Goal: Task Accomplishment & Management: Complete application form

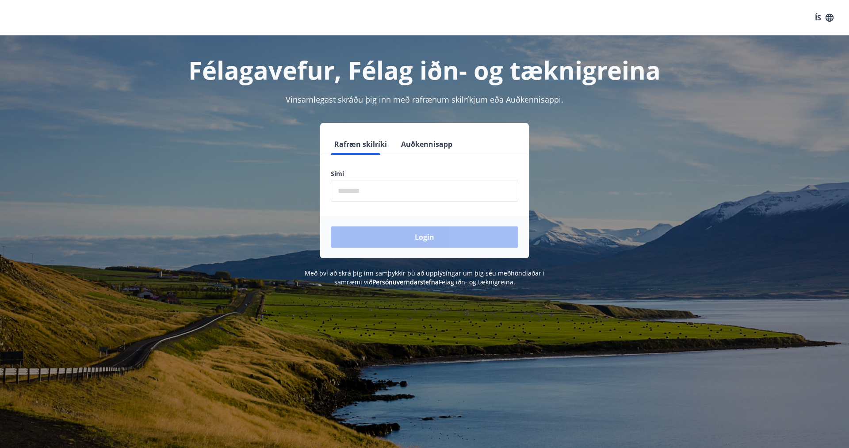
click at [355, 192] on input "phone" at bounding box center [424, 191] width 187 height 22
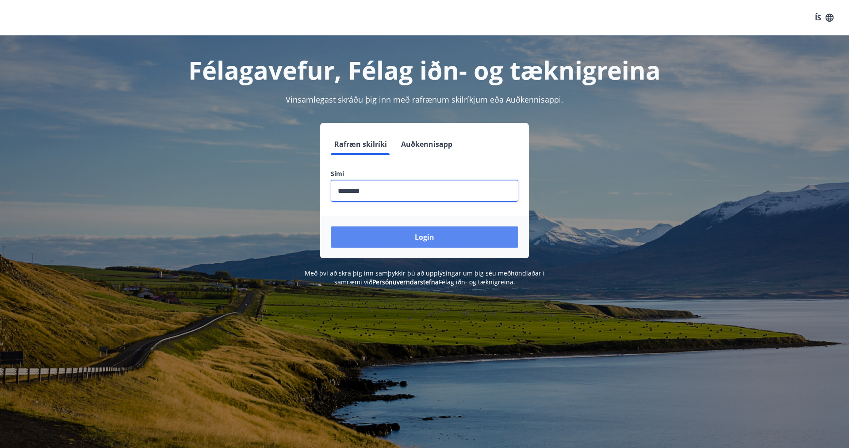
type input "********"
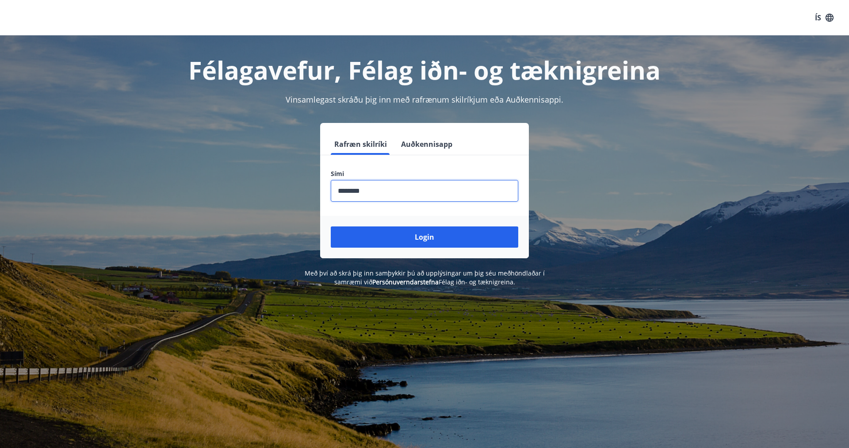
click at [444, 237] on button "Login" at bounding box center [424, 236] width 187 height 21
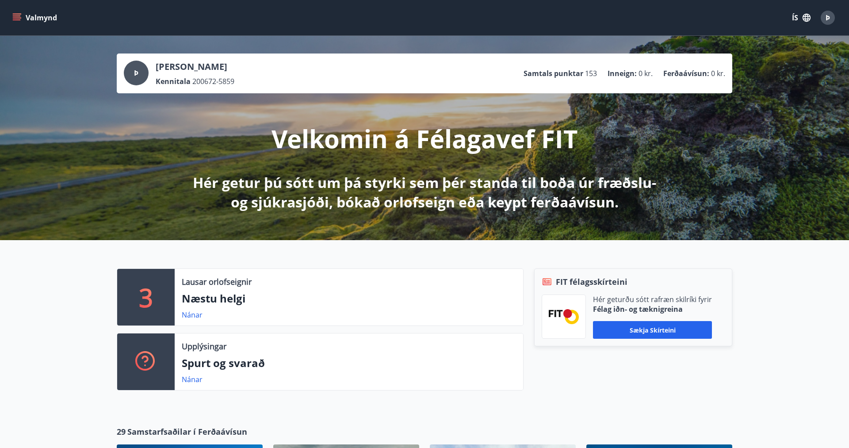
click at [19, 10] on button "Valmynd" at bounding box center [36, 18] width 50 height 16
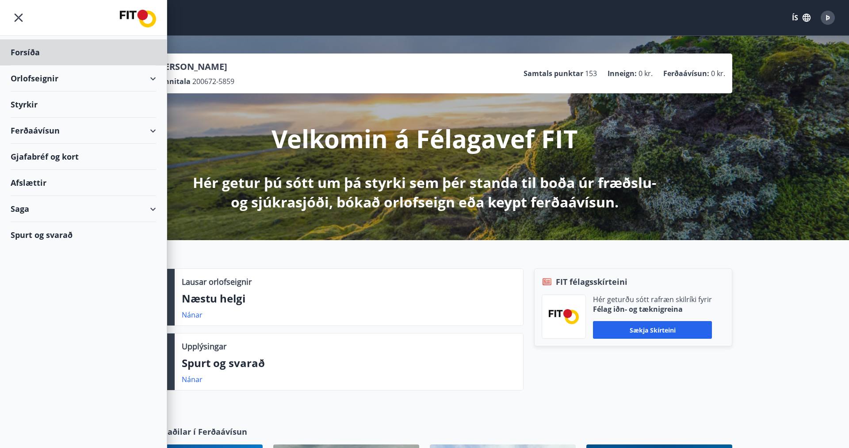
click at [27, 104] on div "Styrkir" at bounding box center [83, 105] width 145 height 26
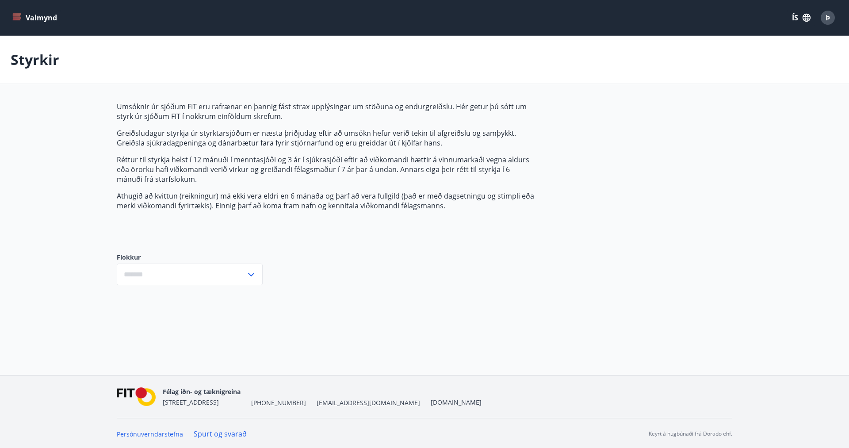
type input "***"
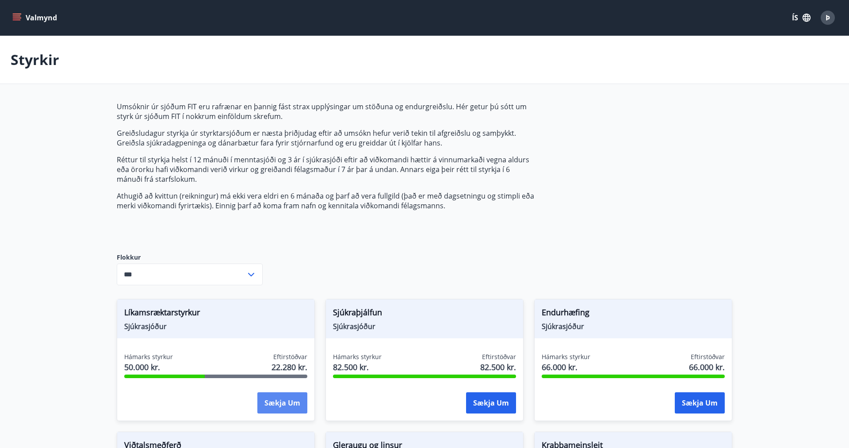
click at [286, 401] on button "Sækja um" at bounding box center [282, 402] width 50 height 21
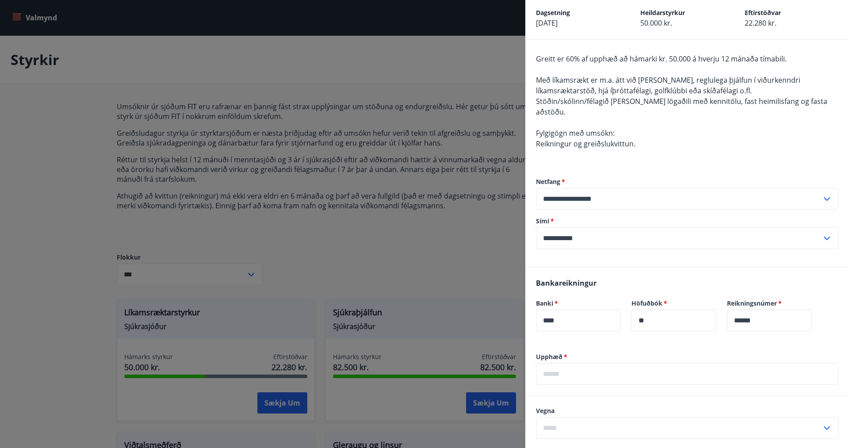
scroll to position [58, 0]
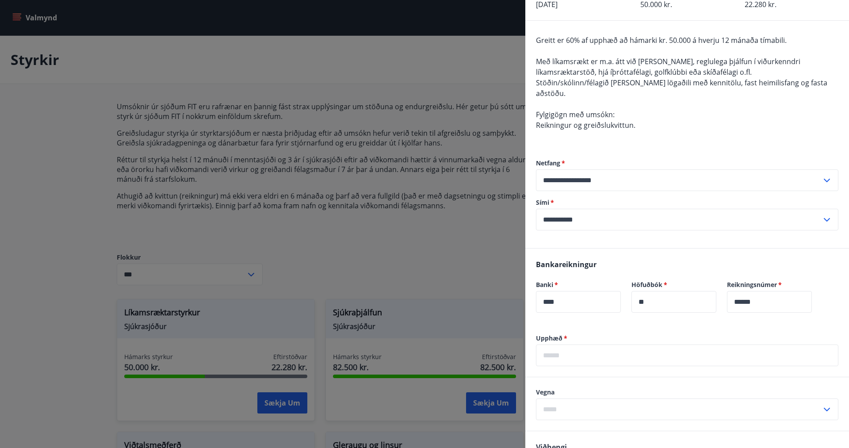
click at [545, 345] on input "text" at bounding box center [687, 355] width 302 height 22
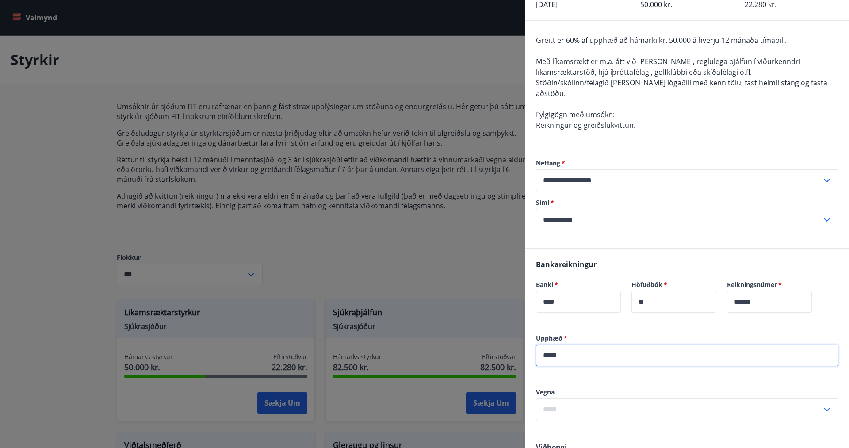
click at [550, 344] on input "*****" at bounding box center [687, 355] width 302 height 22
type input "******"
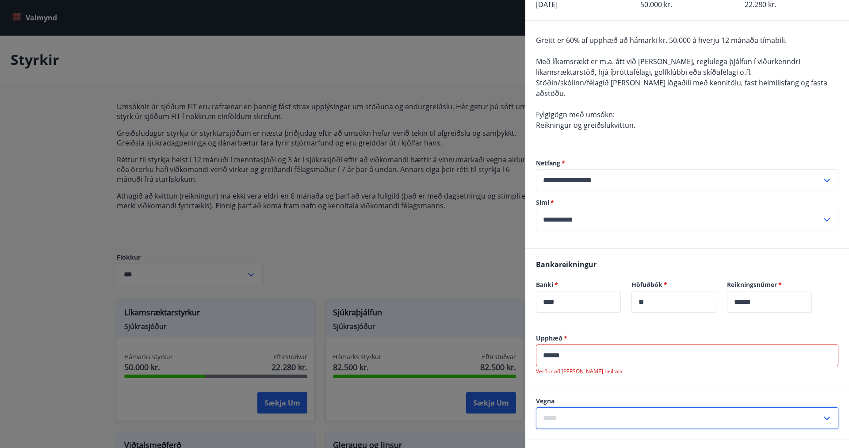
click at [547, 407] on input "text" at bounding box center [679, 418] width 286 height 22
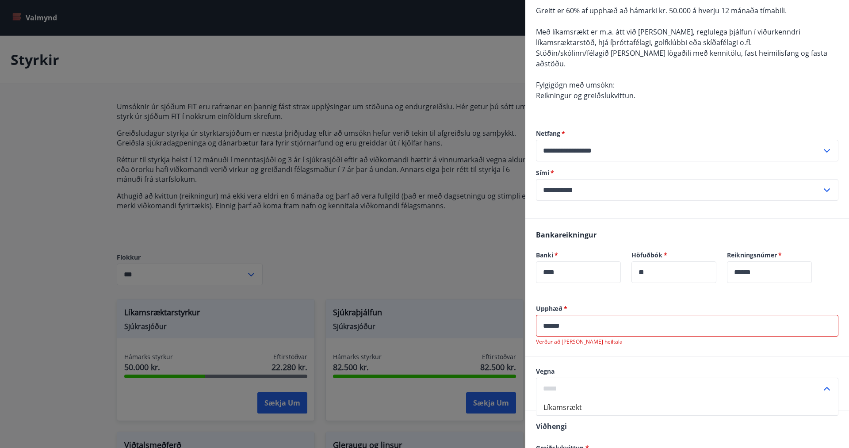
scroll to position [117, 0]
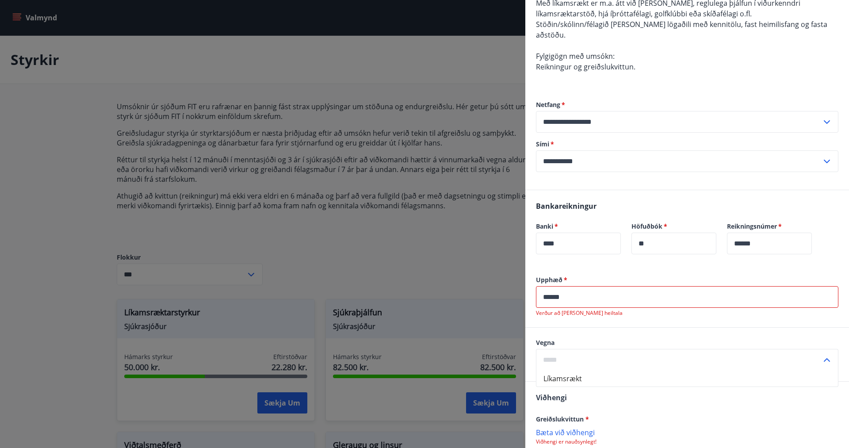
click at [554, 371] on li "Líkamsrækt" at bounding box center [687, 379] width 302 height 16
type input "**********"
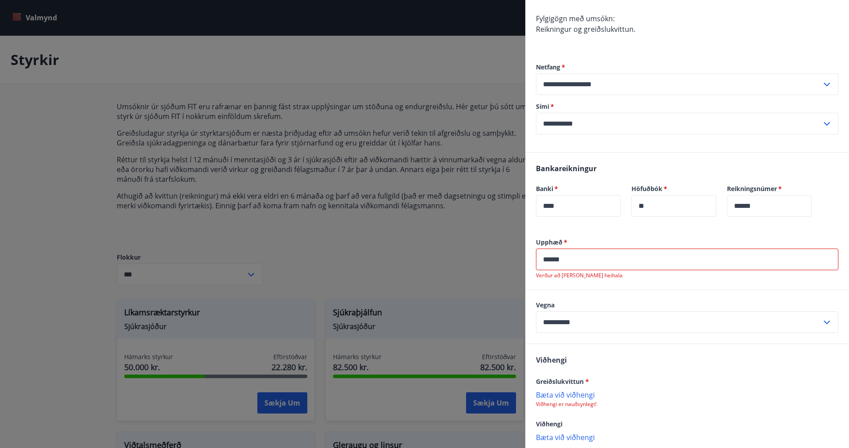
scroll to position [175, 0]
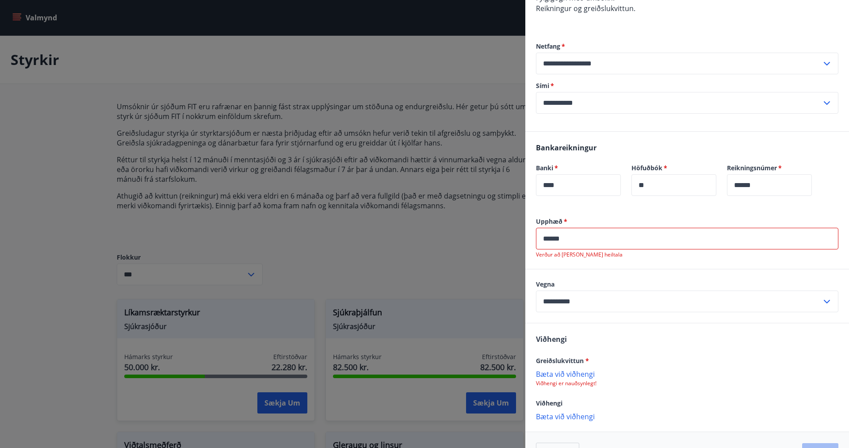
click at [566, 369] on p "Bæta við viðhengi" at bounding box center [687, 373] width 302 height 9
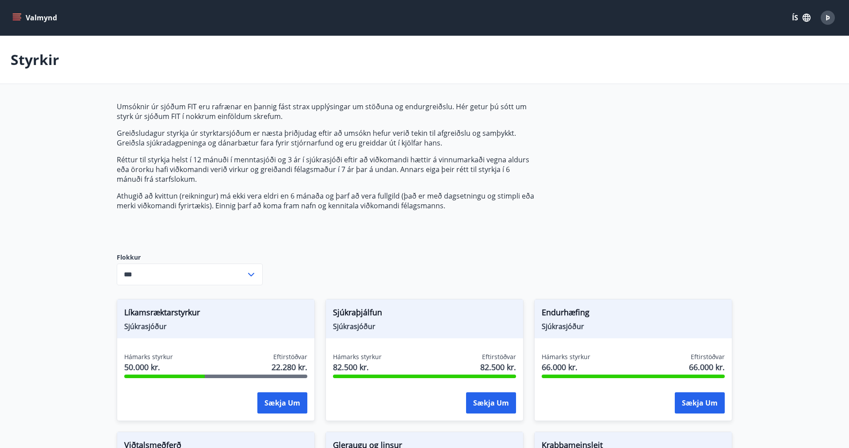
type input "***"
click at [283, 399] on button "Sækja um" at bounding box center [282, 402] width 50 height 21
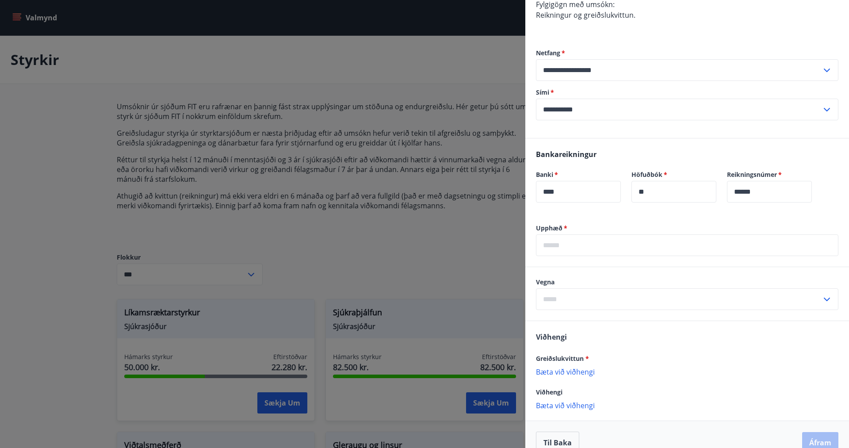
scroll to position [174, 0]
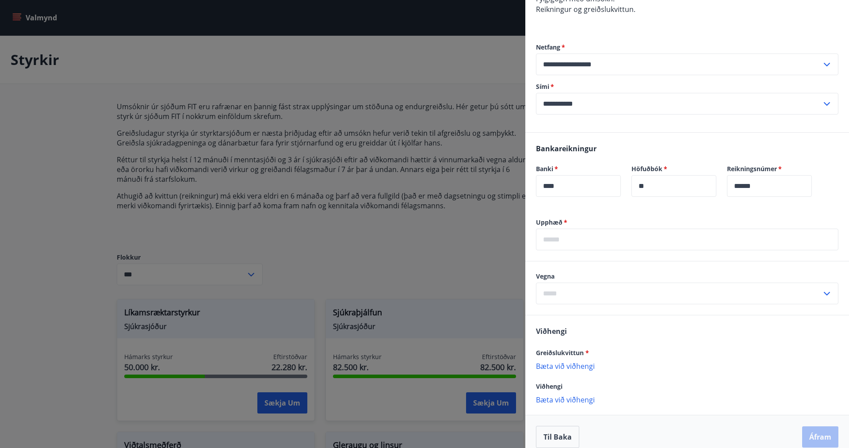
click at [561, 234] on input "text" at bounding box center [687, 240] width 302 height 22
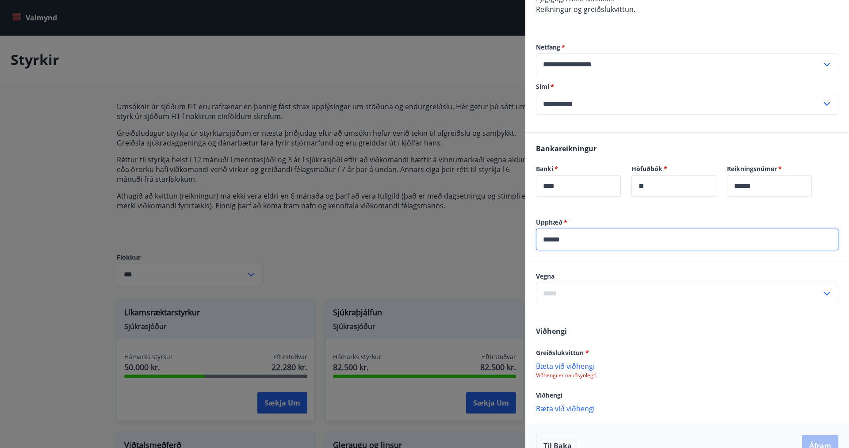
type input "******"
click at [820, 279] on div "Vegna ​" at bounding box center [687, 288] width 302 height 32
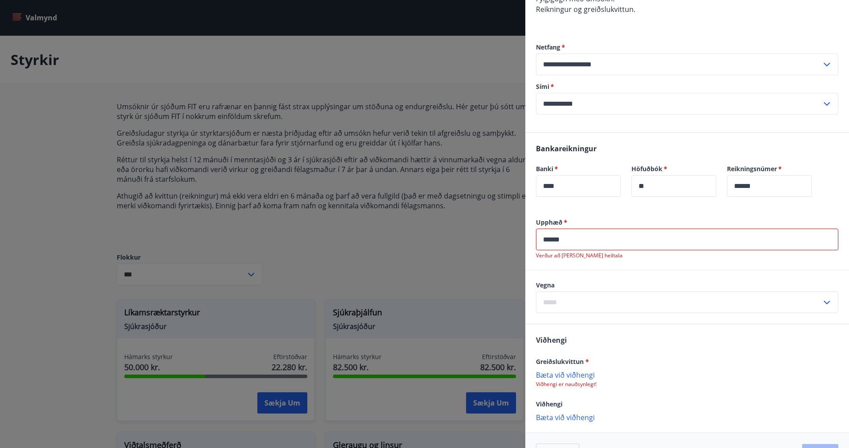
click at [823, 297] on icon at bounding box center [827, 302] width 11 height 11
click at [550, 313] on li "Líkamsrækt" at bounding box center [687, 321] width 302 height 16
type input "**********"
click at [559, 370] on p "Bæta við viðhengi" at bounding box center [687, 374] width 302 height 9
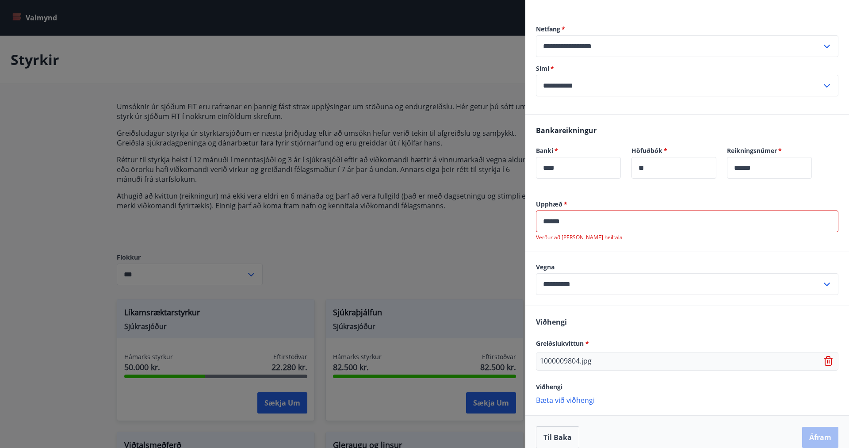
scroll to position [193, 0]
click at [570, 395] on p "Bæta við viðhengi" at bounding box center [687, 399] width 302 height 9
click at [566, 413] on p "Bæta við viðhengi" at bounding box center [687, 417] width 302 height 9
click at [553, 210] on input "******" at bounding box center [687, 221] width 302 height 22
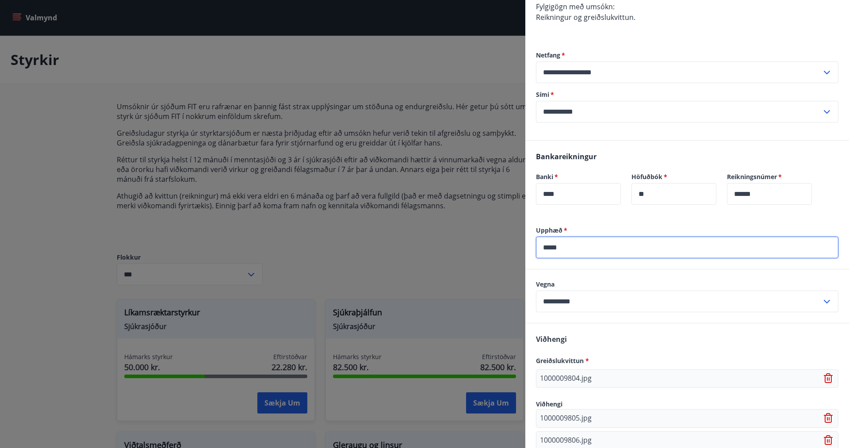
scroll to position [225, 0]
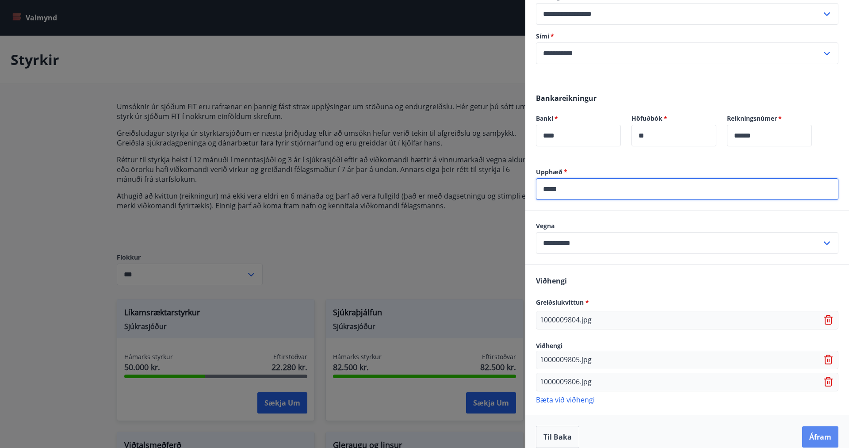
type input "*****"
click at [826, 426] on button "Áfram" at bounding box center [820, 436] width 36 height 21
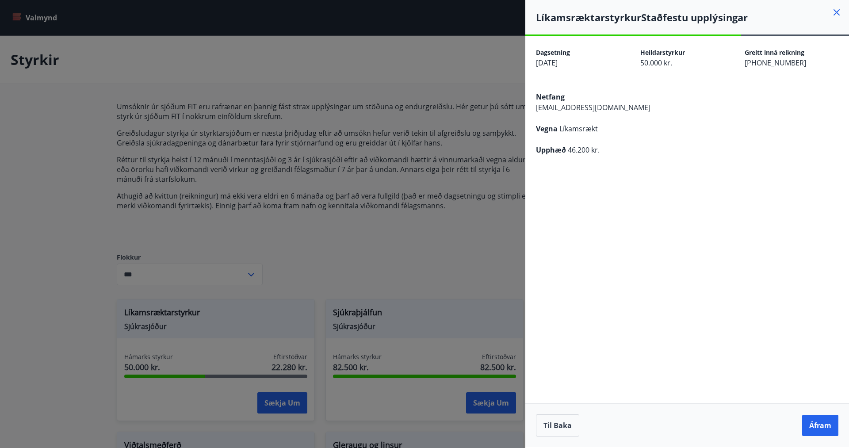
scroll to position [0, 0]
click at [820, 421] on button "Áfram" at bounding box center [820, 425] width 36 height 21
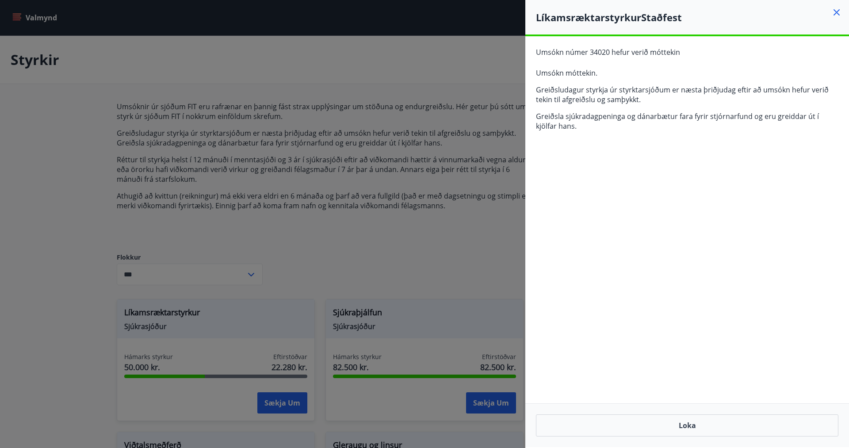
click at [636, 231] on div "**********" at bounding box center [687, 241] width 324 height 411
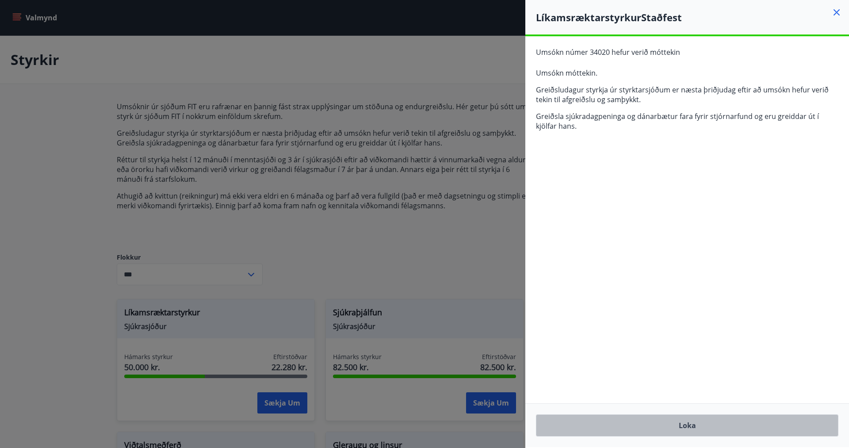
click at [685, 426] on button "Loka" at bounding box center [687, 425] width 302 height 22
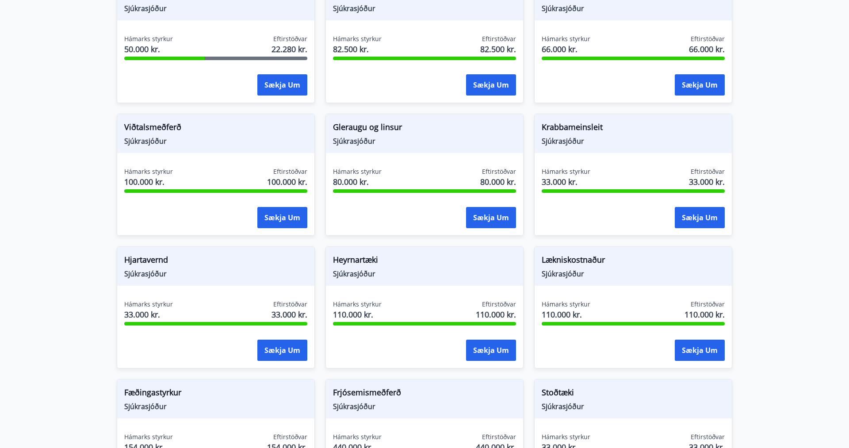
scroll to position [273, 0]
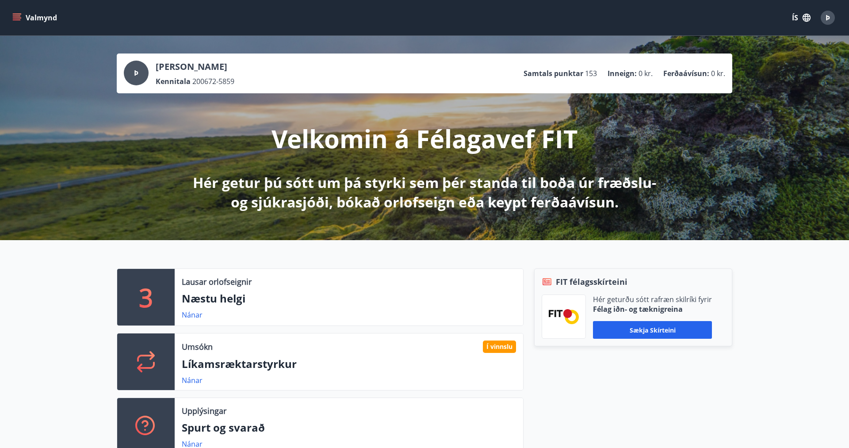
click at [19, 16] on icon "menu" at bounding box center [17, 15] width 8 height 1
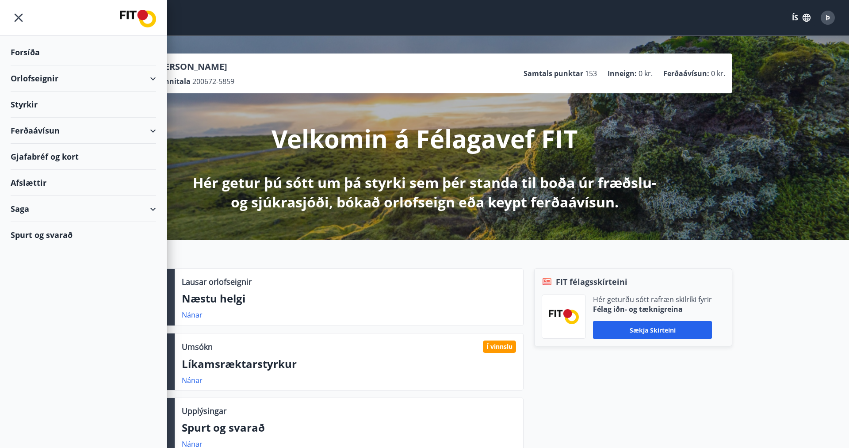
click at [48, 73] on div "Orlofseignir" at bounding box center [83, 78] width 145 height 26
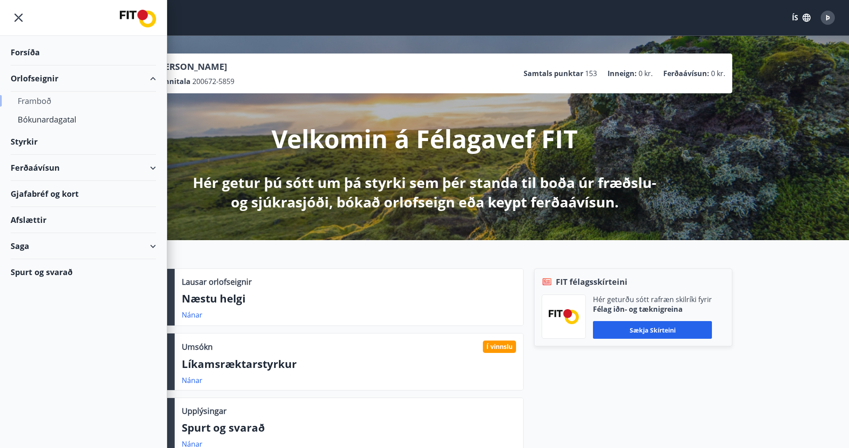
click at [34, 105] on div "Framboð" at bounding box center [83, 101] width 131 height 19
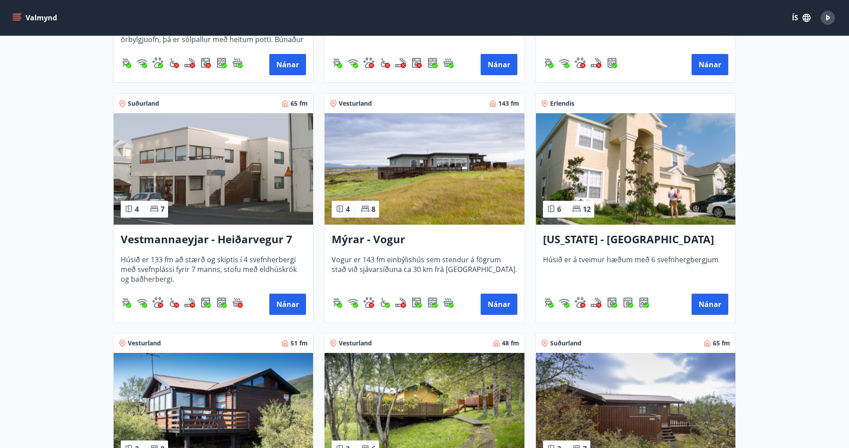
scroll to position [722, 0]
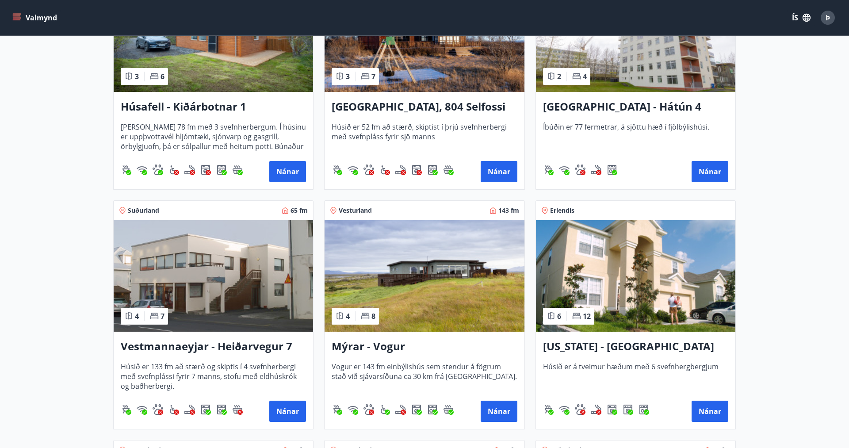
click at [676, 298] on img at bounding box center [635, 275] width 199 height 111
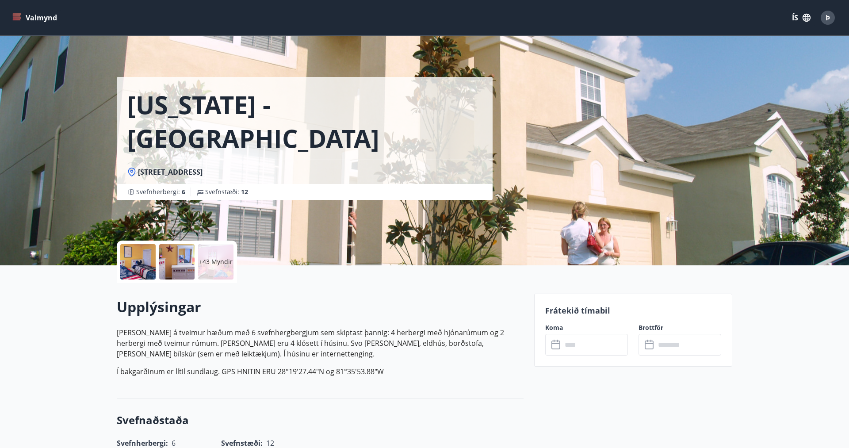
click at [593, 158] on div "Florida - Orlando 2705 Manesty Lane, Kissimee FL 34747, Windsor Hill Svefnherbe…" at bounding box center [424, 132] width 615 height 265
click at [147, 265] on div at bounding box center [137, 261] width 35 height 35
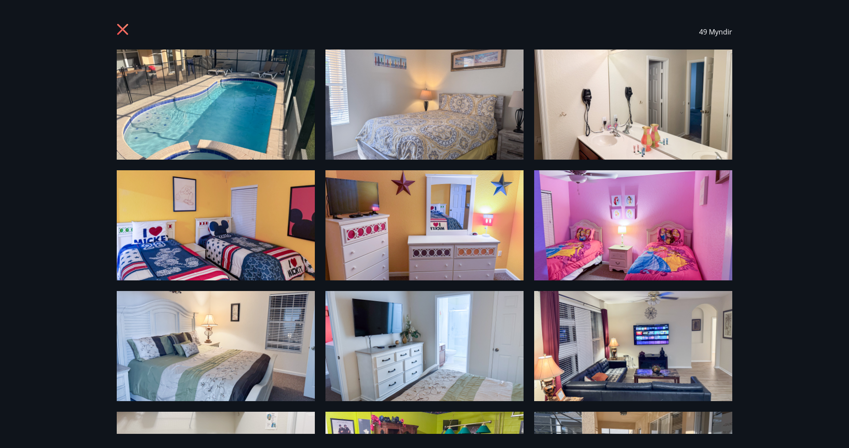
click at [260, 113] on img at bounding box center [216, 105] width 198 height 110
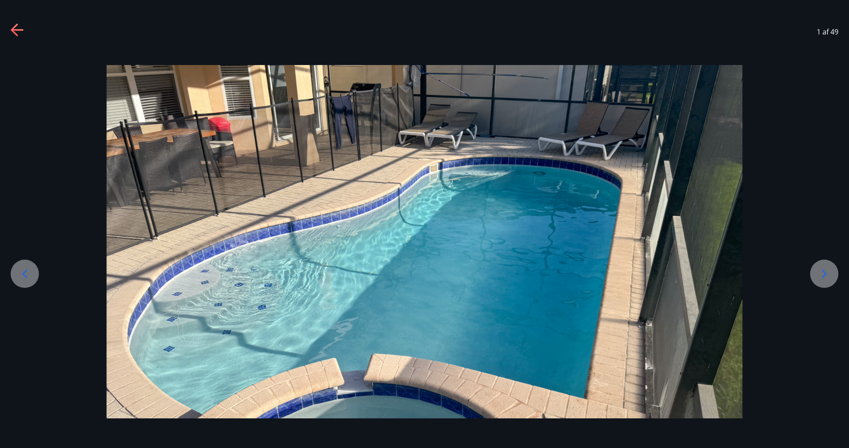
click at [821, 271] on icon at bounding box center [824, 274] width 14 height 14
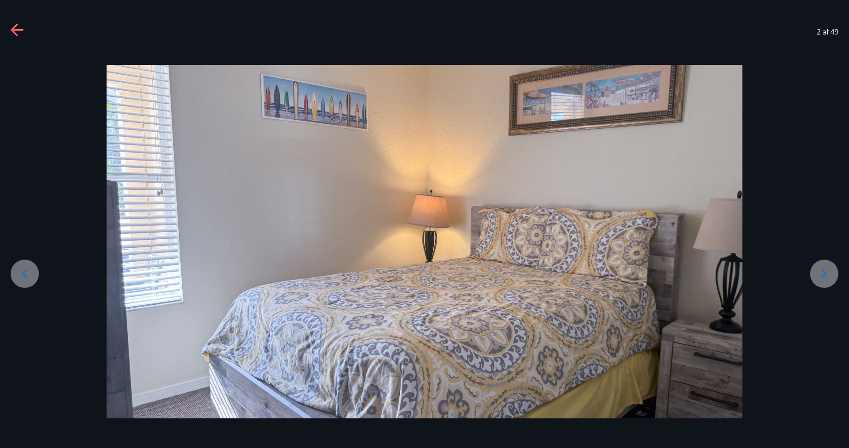
click at [821, 271] on icon at bounding box center [824, 274] width 14 height 14
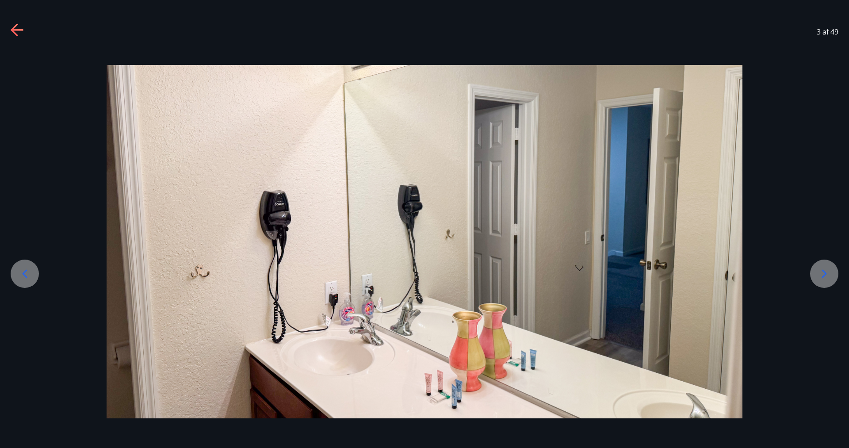
click at [821, 271] on icon at bounding box center [824, 274] width 14 height 14
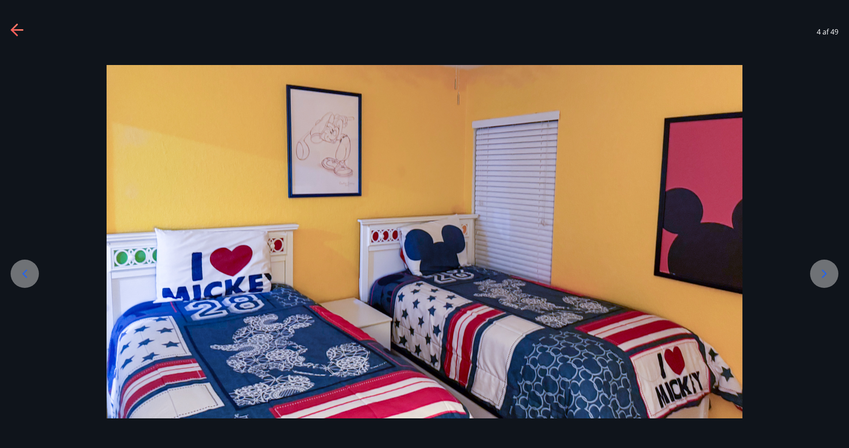
click at [821, 271] on icon at bounding box center [824, 274] width 14 height 14
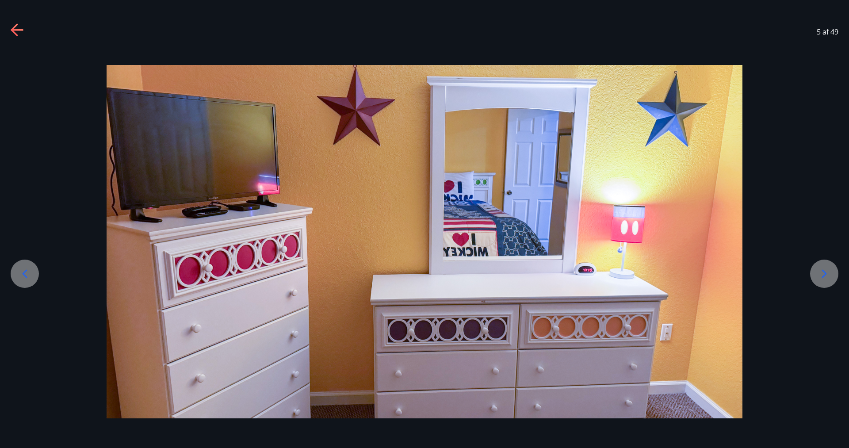
click at [821, 271] on icon at bounding box center [824, 274] width 14 height 14
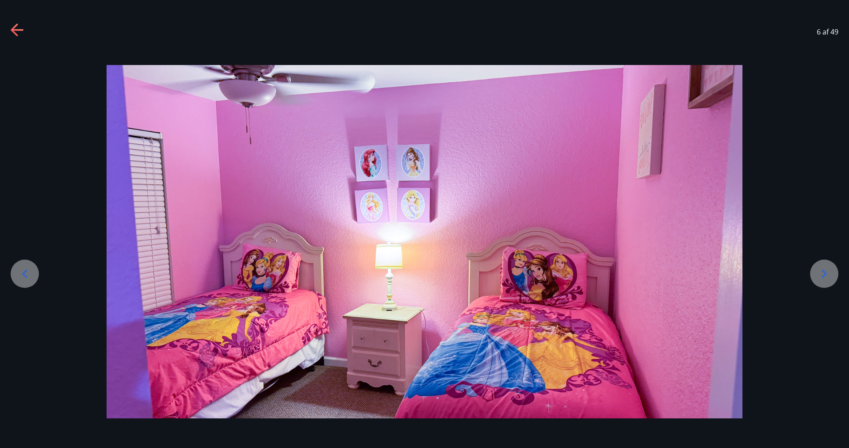
click at [821, 271] on icon at bounding box center [824, 274] width 14 height 14
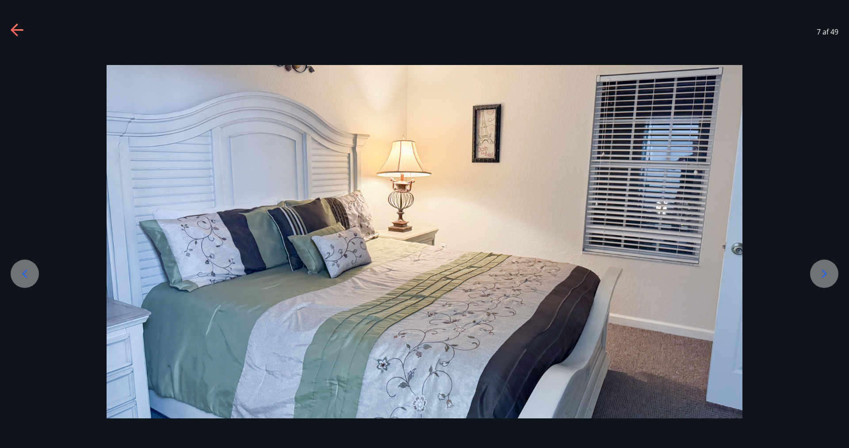
click at [821, 271] on icon at bounding box center [824, 274] width 14 height 14
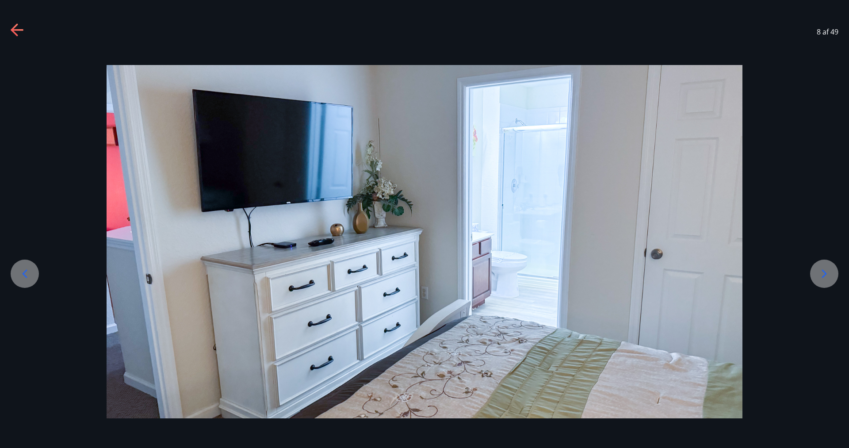
click at [821, 271] on icon at bounding box center [824, 274] width 14 height 14
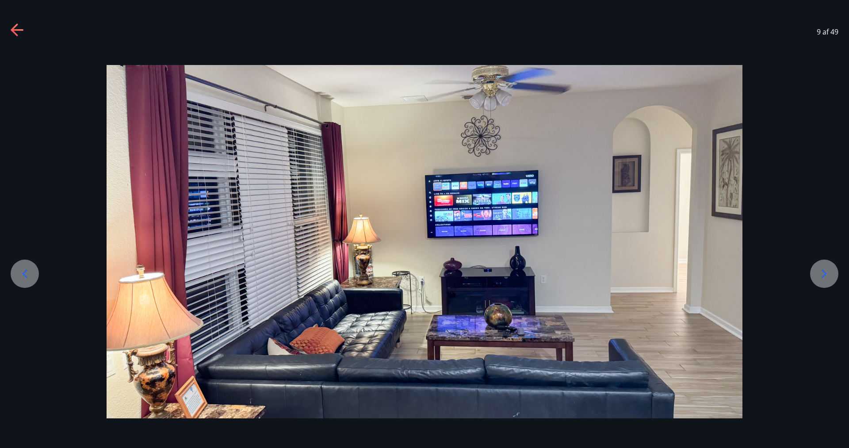
click at [821, 271] on icon at bounding box center [824, 274] width 14 height 14
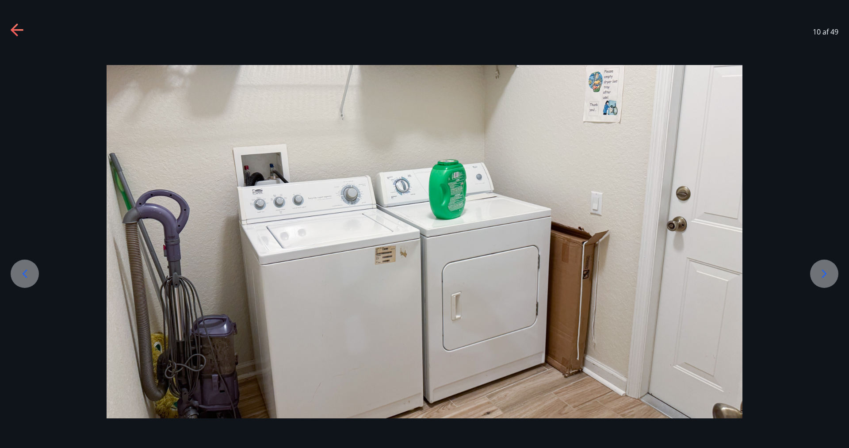
click at [821, 271] on icon at bounding box center [824, 274] width 14 height 14
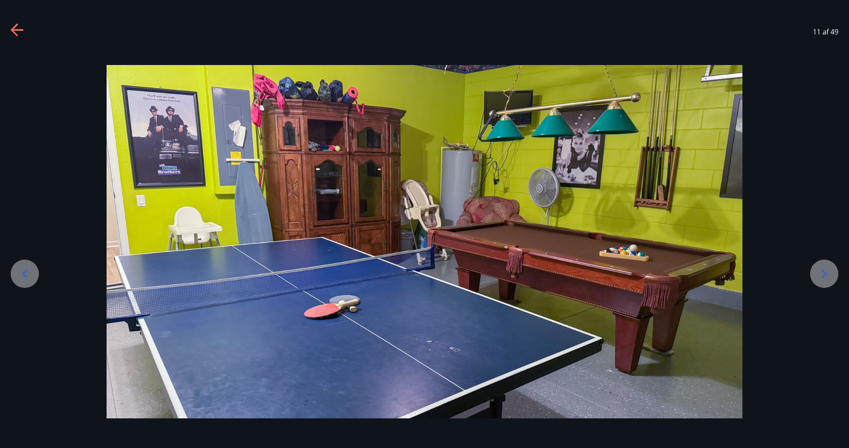
click at [821, 271] on icon at bounding box center [824, 274] width 14 height 14
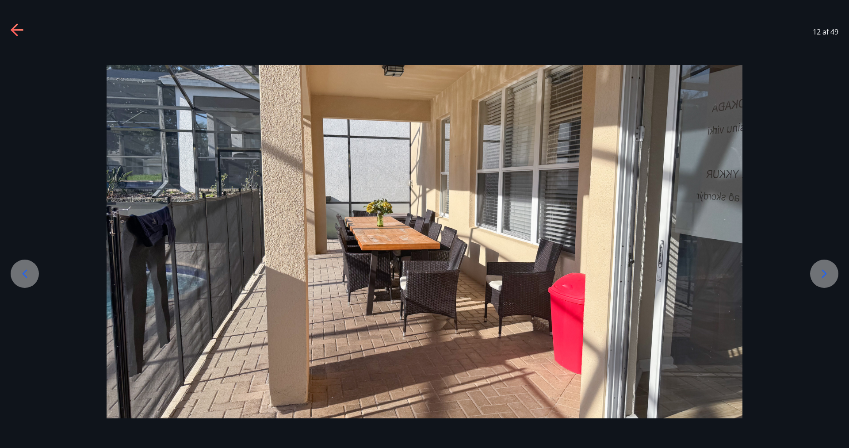
click at [821, 271] on icon at bounding box center [824, 274] width 14 height 14
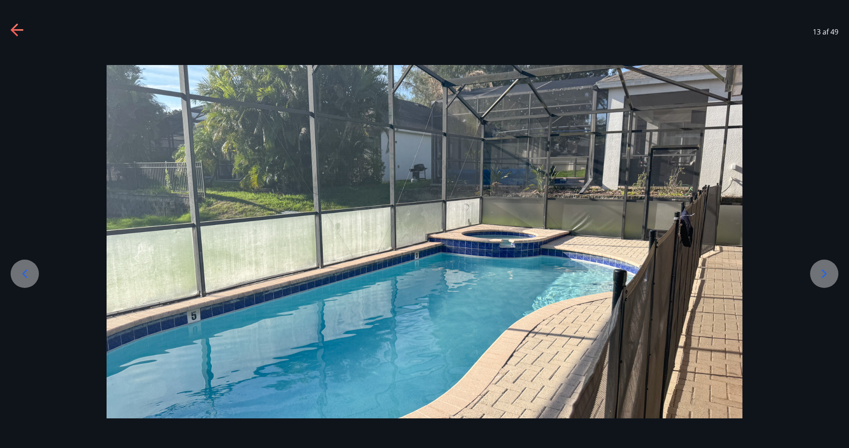
click at [821, 271] on icon at bounding box center [824, 274] width 14 height 14
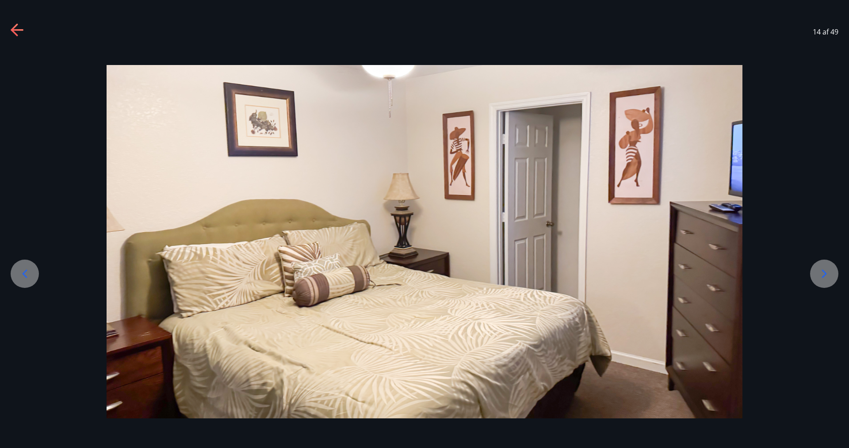
click at [821, 271] on icon at bounding box center [824, 274] width 14 height 14
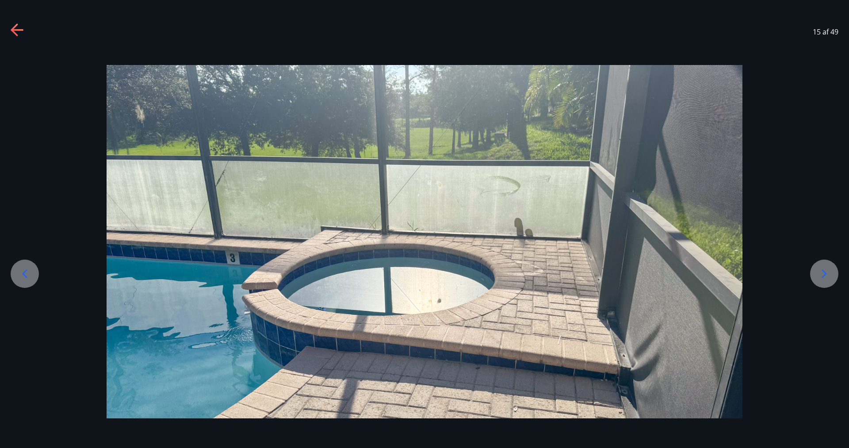
click at [821, 271] on icon at bounding box center [824, 274] width 14 height 14
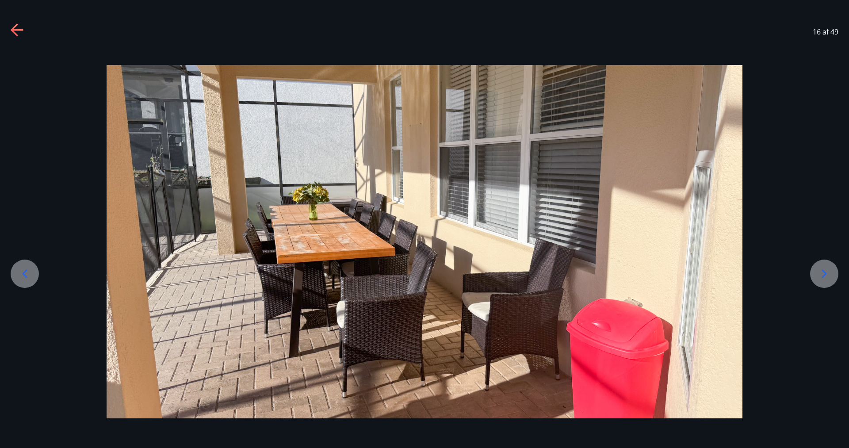
click at [821, 271] on icon at bounding box center [824, 274] width 14 height 14
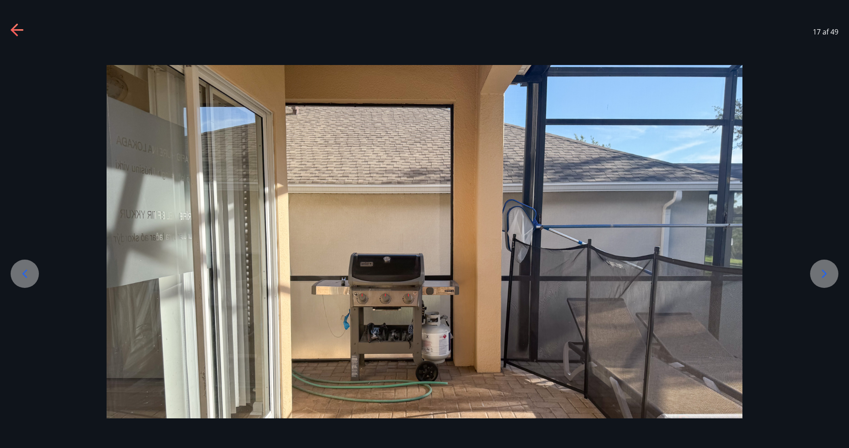
click at [821, 271] on icon at bounding box center [824, 274] width 14 height 14
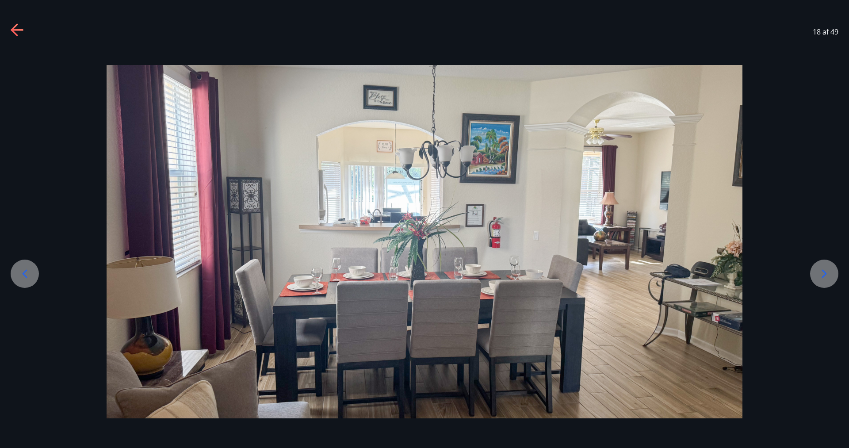
click at [821, 271] on icon at bounding box center [824, 274] width 14 height 14
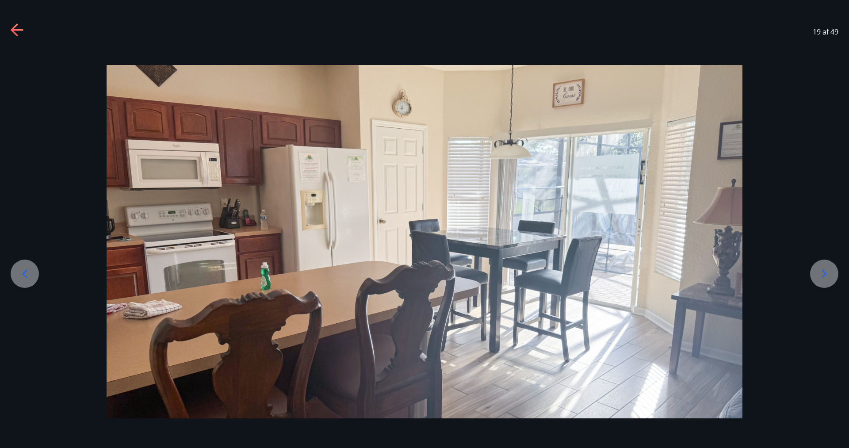
click at [821, 271] on icon at bounding box center [824, 274] width 14 height 14
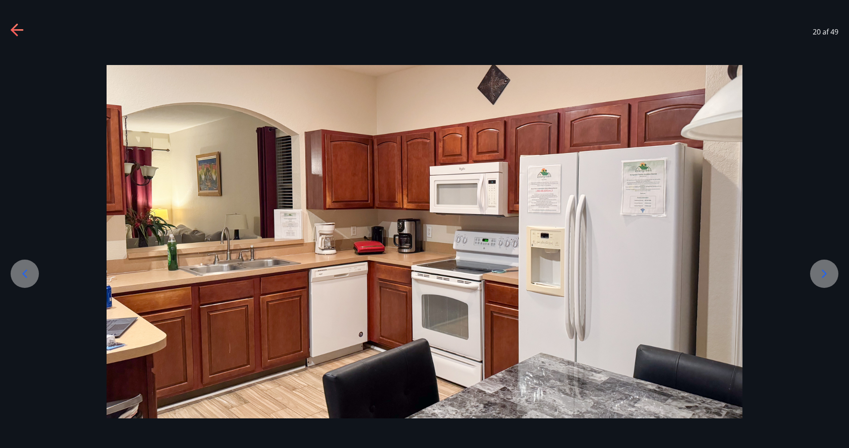
click at [821, 271] on icon at bounding box center [824, 274] width 14 height 14
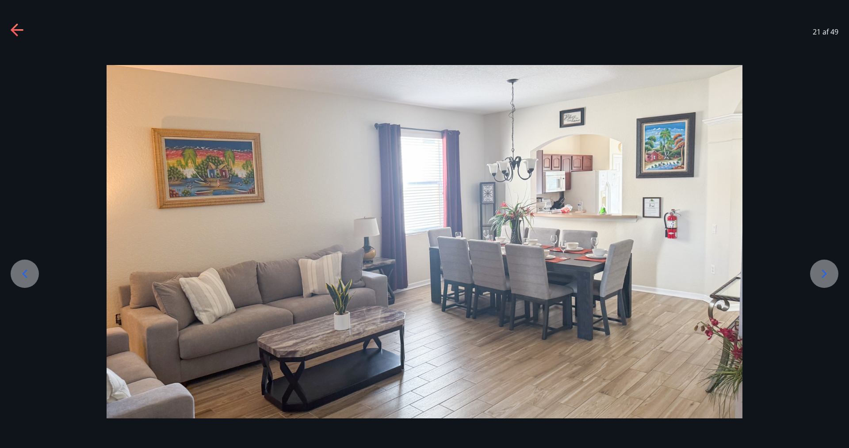
click at [821, 271] on icon at bounding box center [824, 274] width 14 height 14
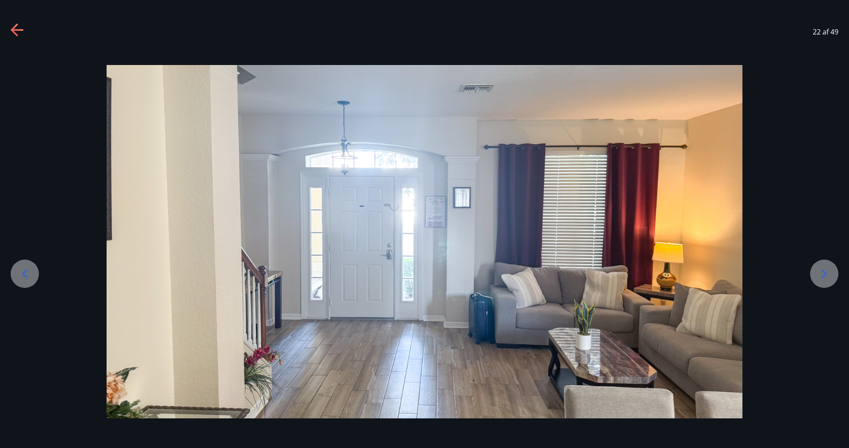
click at [821, 271] on icon at bounding box center [824, 274] width 14 height 14
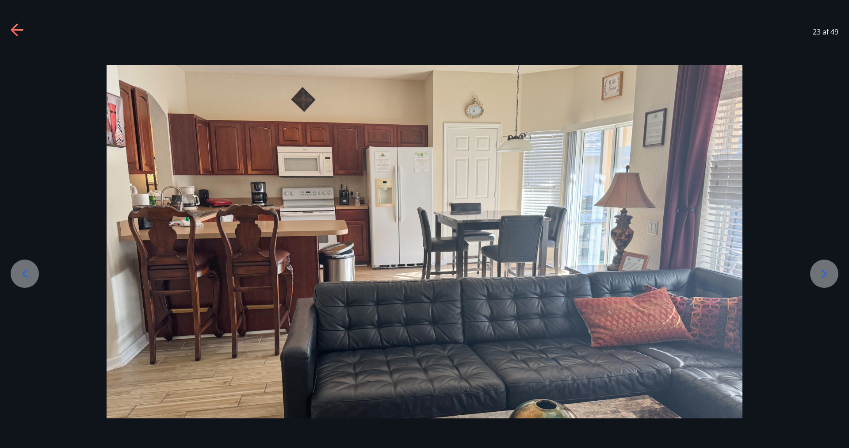
click at [821, 271] on icon at bounding box center [824, 274] width 14 height 14
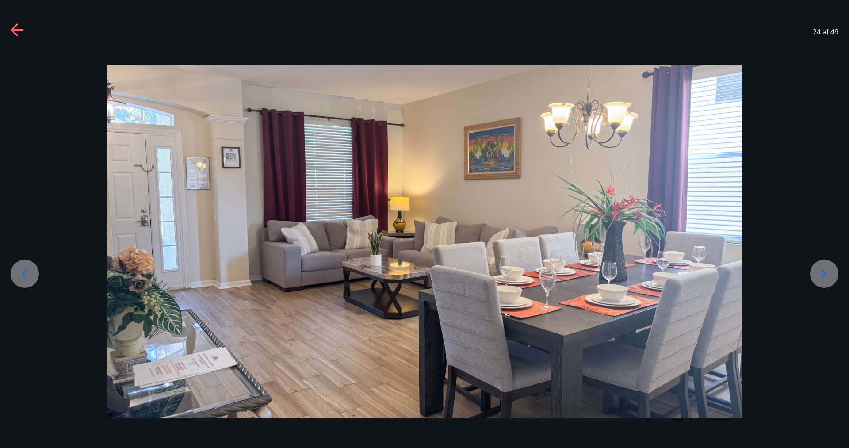
click at [821, 271] on icon at bounding box center [824, 274] width 14 height 14
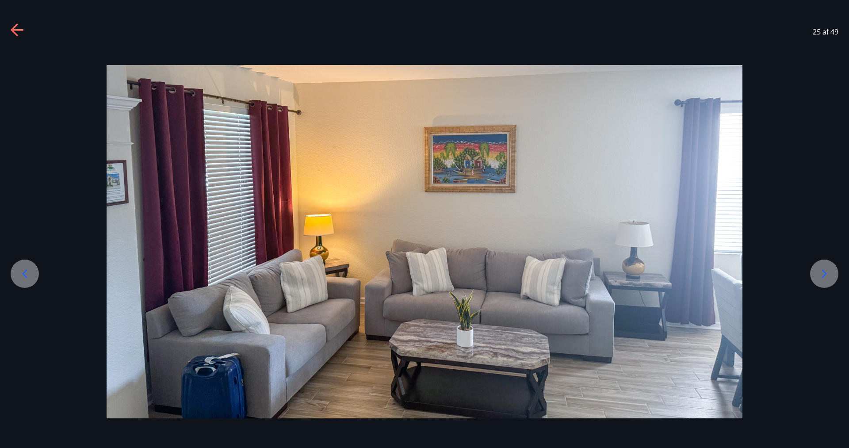
click at [821, 271] on icon at bounding box center [824, 274] width 14 height 14
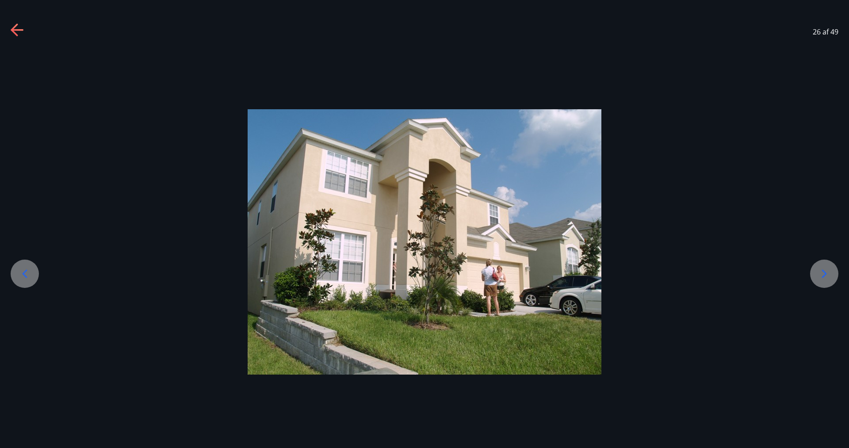
click at [821, 271] on icon at bounding box center [824, 274] width 14 height 14
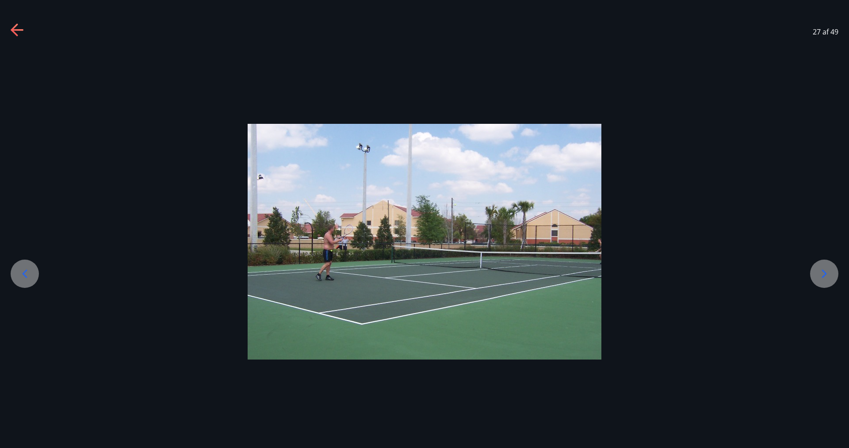
click at [821, 271] on icon at bounding box center [824, 274] width 14 height 14
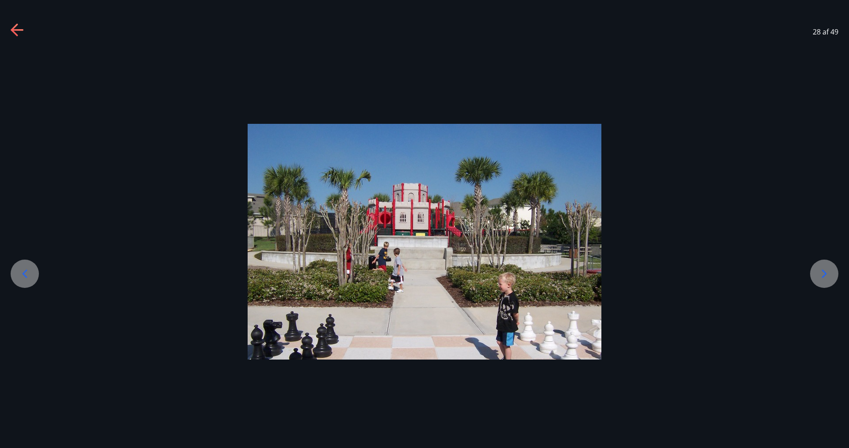
click at [826, 274] on icon at bounding box center [824, 273] width 5 height 8
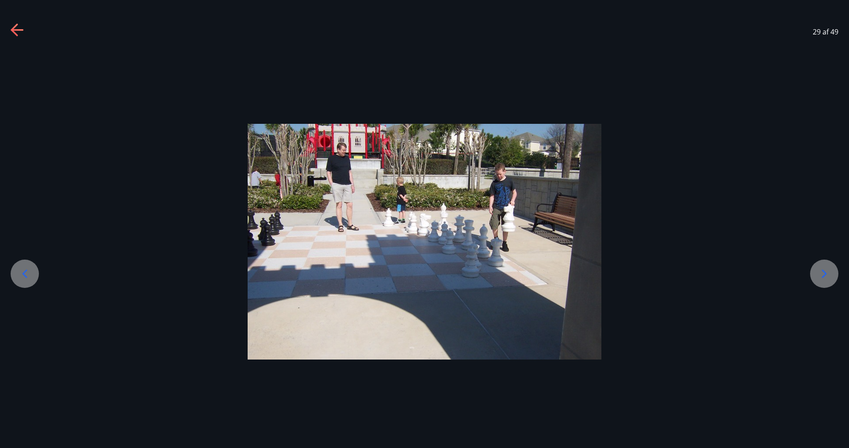
click at [826, 274] on icon at bounding box center [824, 273] width 5 height 8
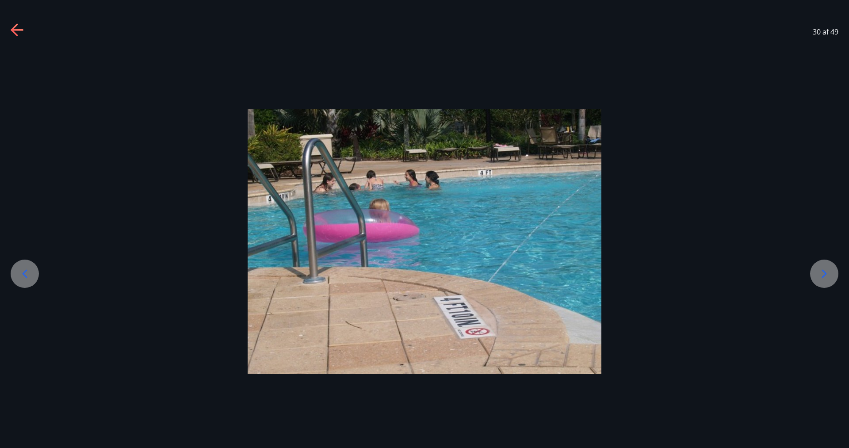
click at [826, 274] on icon at bounding box center [824, 273] width 5 height 8
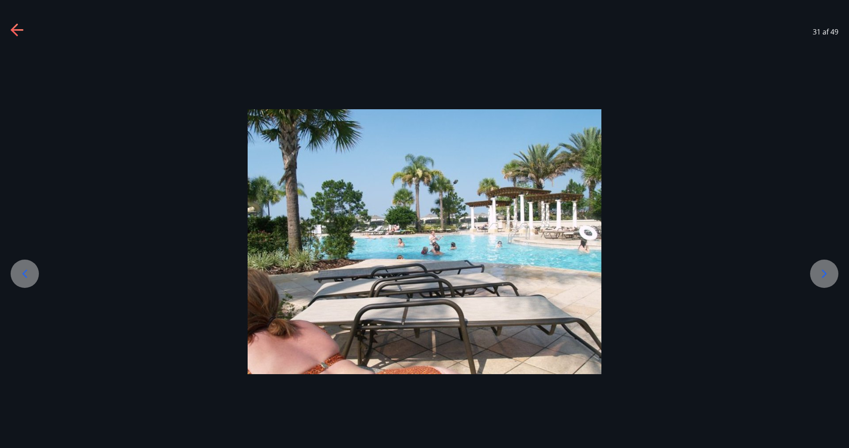
click at [826, 274] on icon at bounding box center [824, 273] width 5 height 8
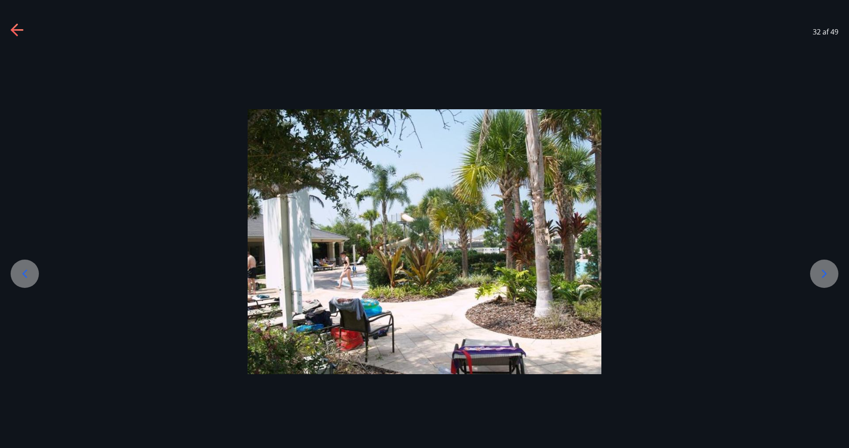
click at [826, 274] on icon at bounding box center [824, 273] width 5 height 8
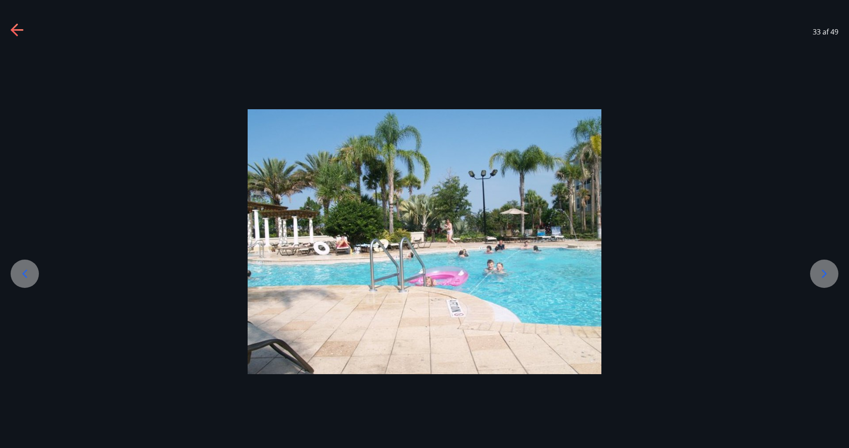
click at [826, 274] on icon at bounding box center [824, 273] width 5 height 8
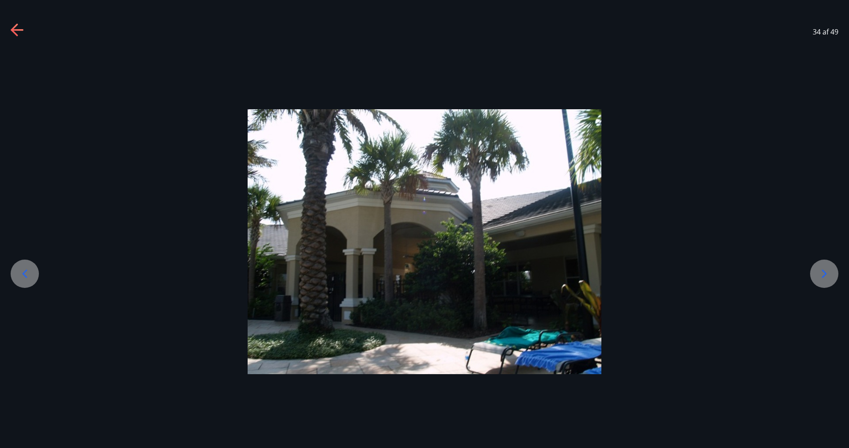
click at [826, 274] on icon at bounding box center [824, 273] width 5 height 8
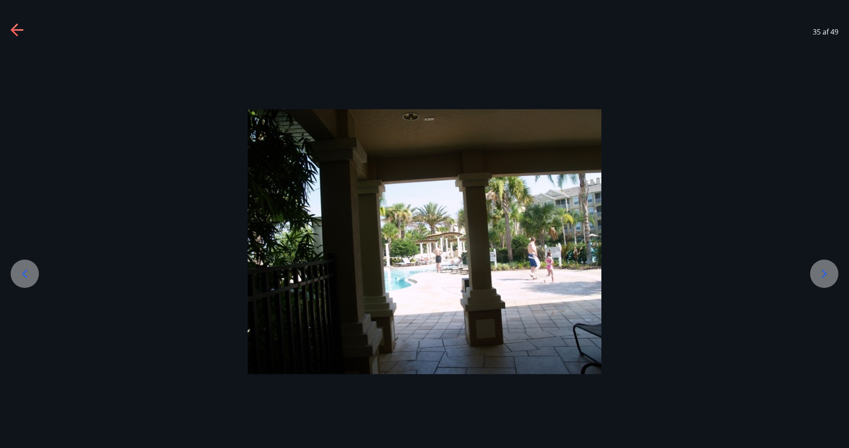
click at [826, 274] on icon at bounding box center [824, 273] width 5 height 8
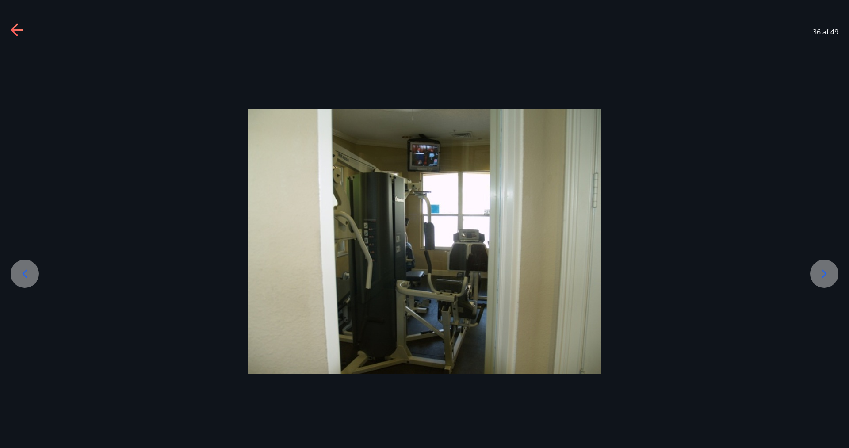
click at [826, 274] on icon at bounding box center [824, 273] width 5 height 8
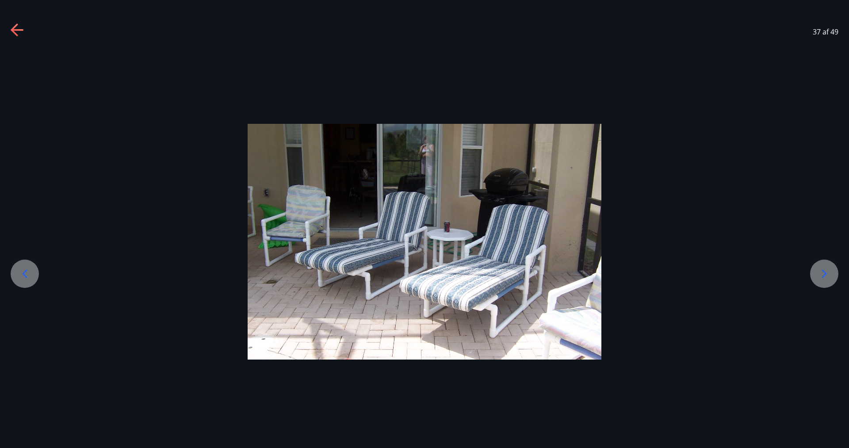
click at [826, 274] on icon at bounding box center [824, 273] width 5 height 8
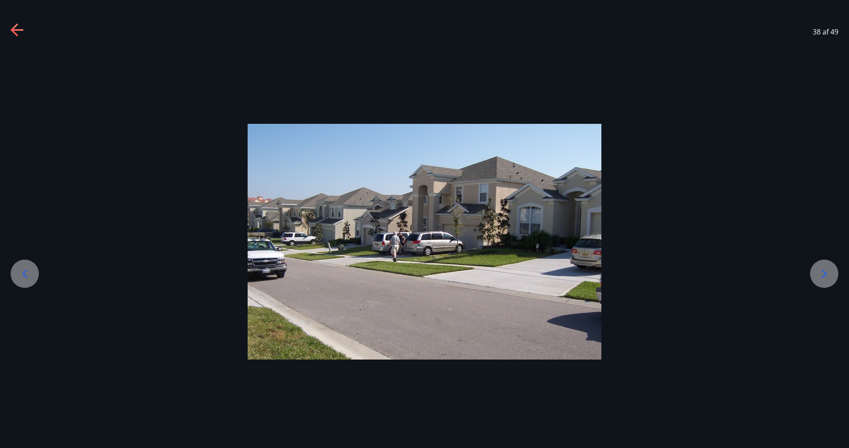
click at [826, 274] on icon at bounding box center [824, 273] width 5 height 8
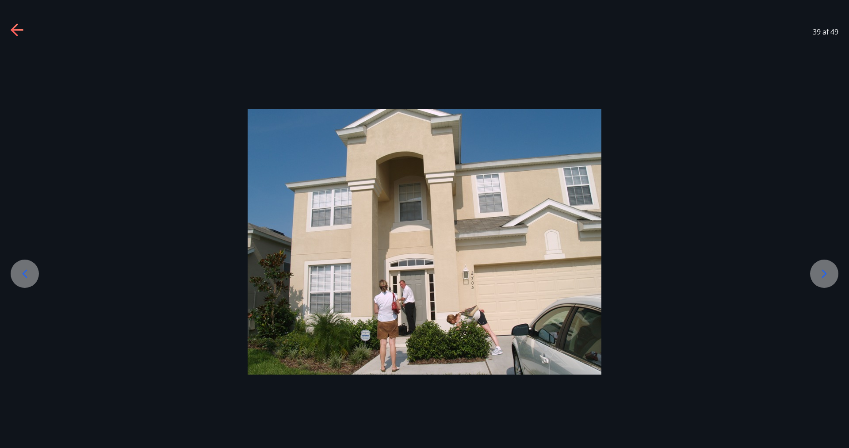
click at [826, 274] on icon at bounding box center [824, 273] width 5 height 8
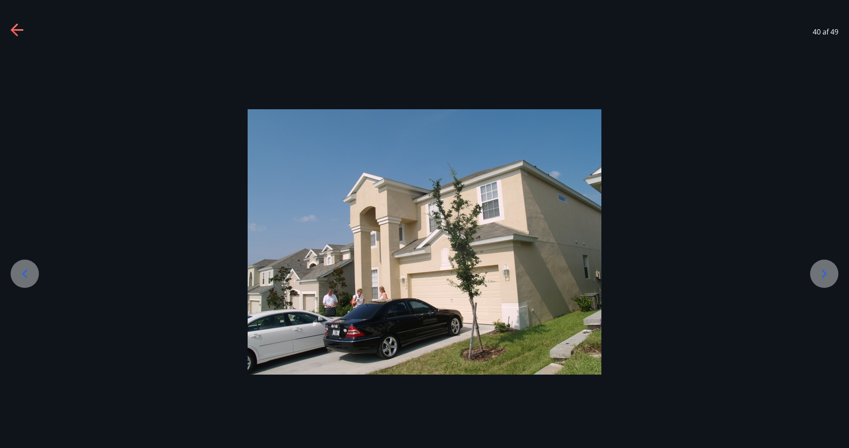
click at [826, 274] on icon at bounding box center [824, 273] width 5 height 8
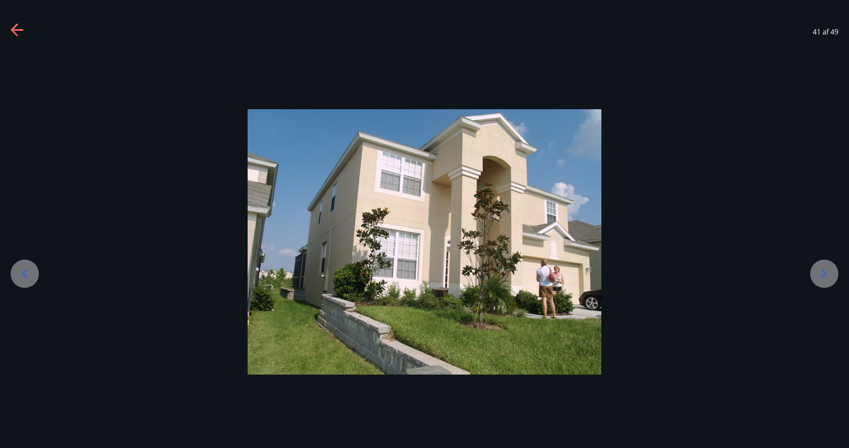
click at [825, 276] on icon at bounding box center [824, 274] width 14 height 14
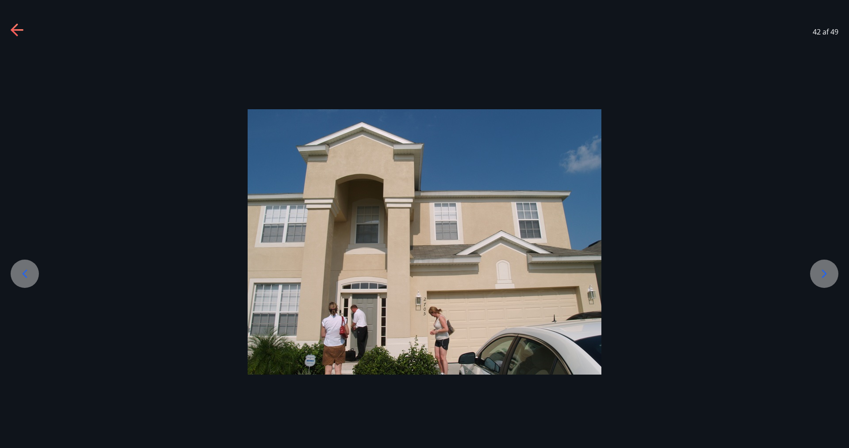
click at [825, 276] on icon at bounding box center [824, 274] width 14 height 14
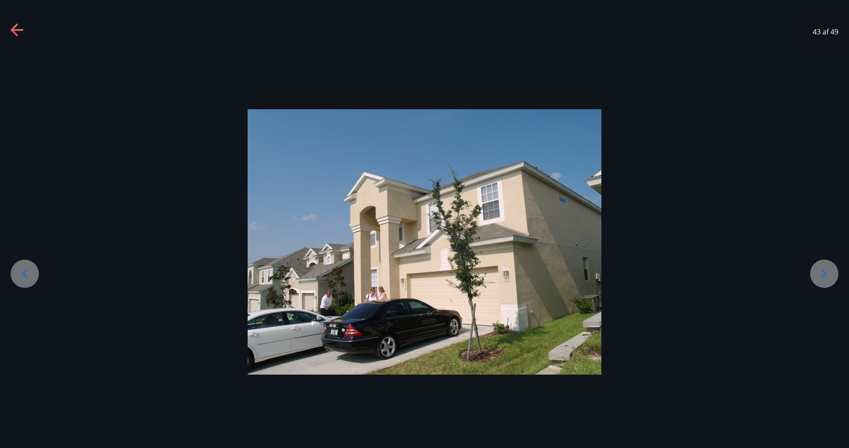
click at [825, 276] on icon at bounding box center [824, 274] width 14 height 14
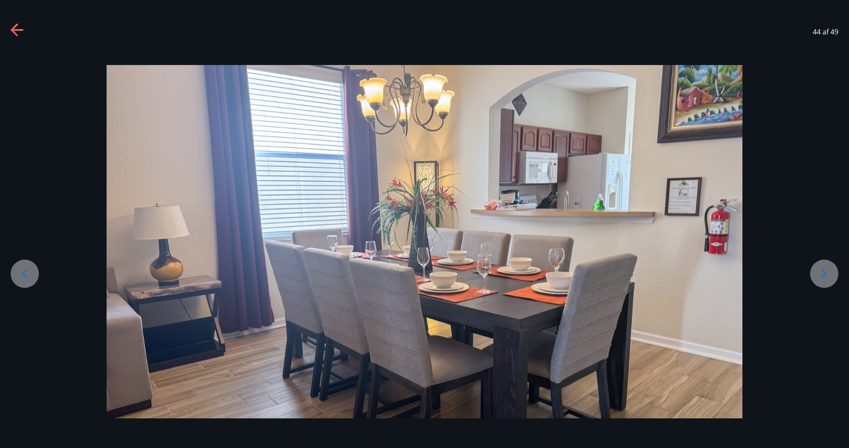
click at [825, 276] on icon at bounding box center [824, 274] width 14 height 14
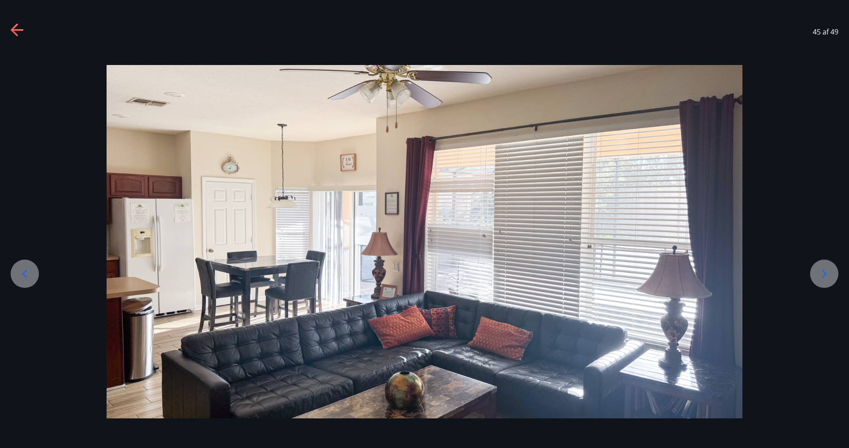
click at [825, 276] on icon at bounding box center [824, 274] width 14 height 14
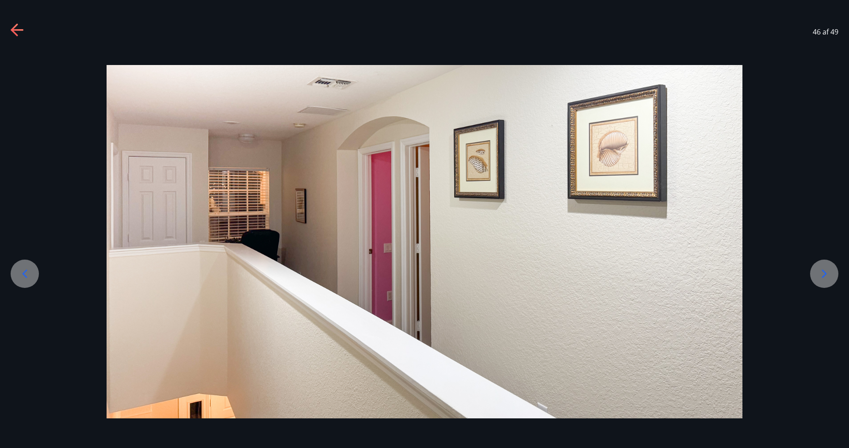
click at [825, 276] on icon at bounding box center [824, 274] width 14 height 14
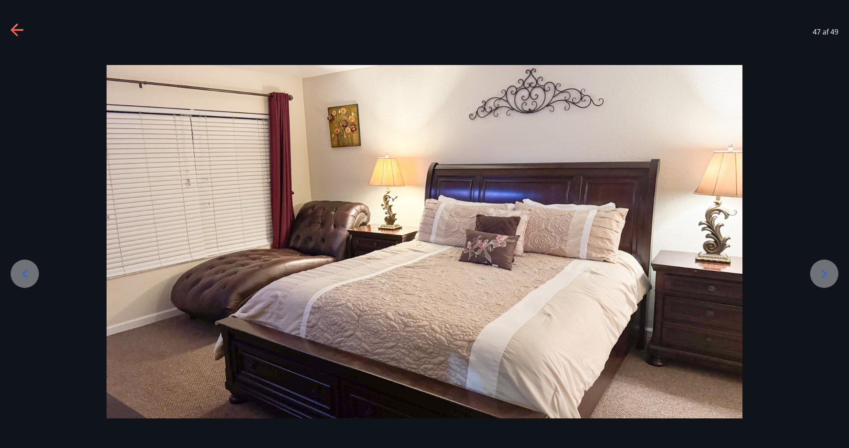
click at [825, 276] on icon at bounding box center [824, 274] width 14 height 14
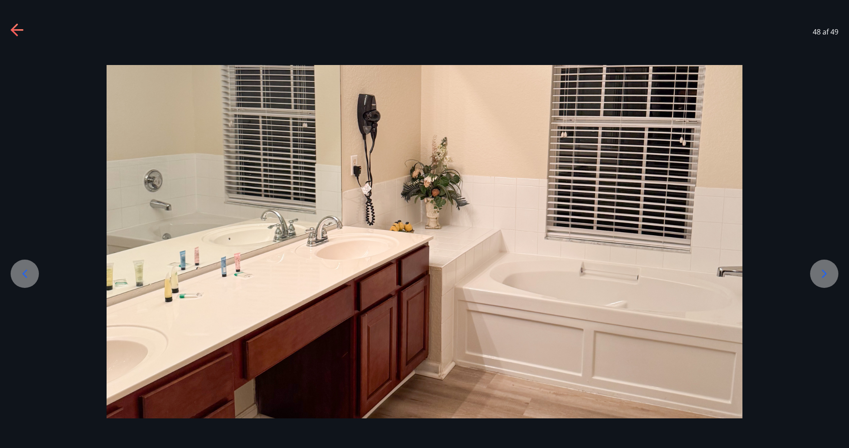
click at [825, 276] on icon at bounding box center [824, 274] width 14 height 14
